Goal: Check status

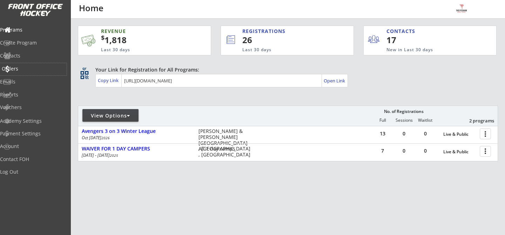
click at [32, 64] on div "Orders" at bounding box center [33, 69] width 67 height 12
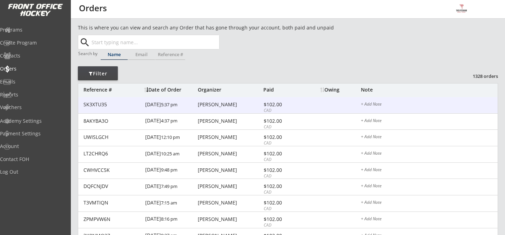
click at [216, 105] on div "[PERSON_NAME]" at bounding box center [230, 104] width 64 height 5
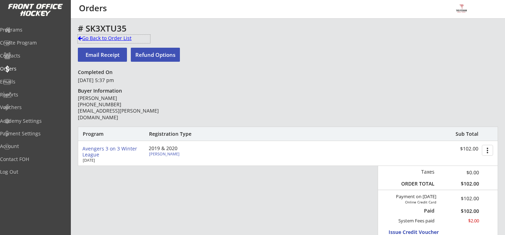
click at [87, 39] on div "Go Back to Order List" at bounding box center [114, 38] width 72 height 7
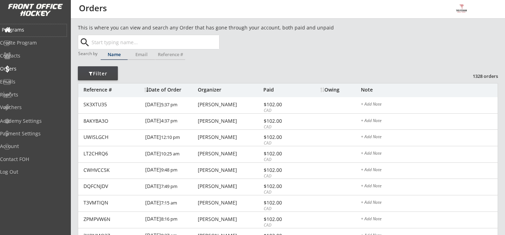
click at [37, 27] on div "Programs" at bounding box center [33, 29] width 63 height 5
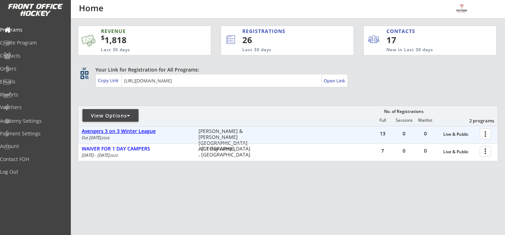
click at [143, 129] on div "Avengers 3 on 3 Winter League" at bounding box center [136, 131] width 109 height 6
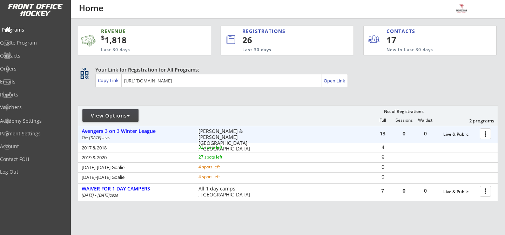
click at [27, 31] on div "Programs" at bounding box center [33, 29] width 63 height 5
